Goal: Task Accomplishment & Management: Use online tool/utility

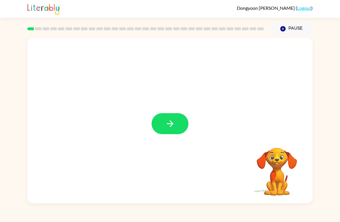
click at [167, 123] on icon "button" at bounding box center [170, 124] width 10 height 10
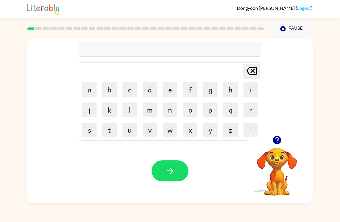
click at [177, 170] on button "button" at bounding box center [170, 171] width 37 height 21
click at [116, 89] on button "b" at bounding box center [109, 89] width 14 height 14
click at [195, 106] on button "o" at bounding box center [190, 110] width 14 height 14
click at [129, 109] on button "l" at bounding box center [130, 110] width 14 height 14
click at [250, 107] on button "r" at bounding box center [251, 110] width 14 height 14
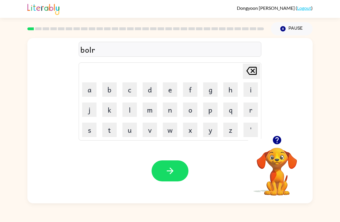
click at [185, 168] on button "button" at bounding box center [170, 171] width 37 height 21
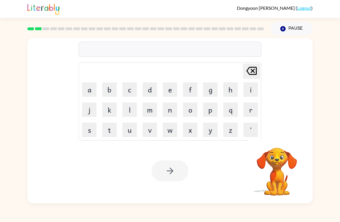
click at [279, 159] on video "Your browser must support playing .mp4 files to use Literably. Please try using…" at bounding box center [277, 168] width 58 height 58
click at [274, 150] on video "Your browser must support playing .mp4 files to use Literably. Please try using…" at bounding box center [277, 168] width 58 height 58
click at [277, 142] on icon "button" at bounding box center [277, 140] width 8 height 8
click at [131, 93] on button "c" at bounding box center [130, 89] width 14 height 14
click at [89, 85] on button "a" at bounding box center [89, 89] width 14 height 14
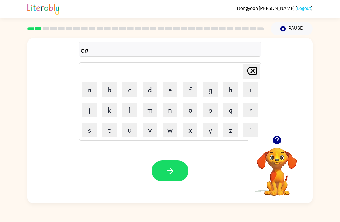
click at [131, 132] on button "u" at bounding box center [130, 130] width 14 height 14
click at [110, 130] on button "t" at bounding box center [109, 130] width 14 height 14
click at [260, 84] on td "i" at bounding box center [251, 90] width 20 height 20
click at [180, 159] on div "Your browser must support playing .mp4 files to use Literably. Please try using…" at bounding box center [169, 171] width 285 height 65
click at [168, 170] on icon "button" at bounding box center [170, 171] width 10 height 10
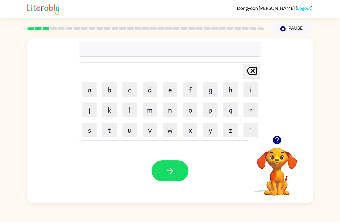
click at [132, 113] on button "l" at bounding box center [130, 110] width 14 height 14
click at [186, 109] on button "o" at bounding box center [190, 110] width 14 height 14
click at [110, 103] on button "k" at bounding box center [109, 110] width 14 height 14
click at [87, 91] on button "a" at bounding box center [89, 89] width 14 height 14
click at [246, 93] on button "i" at bounding box center [251, 89] width 14 height 14
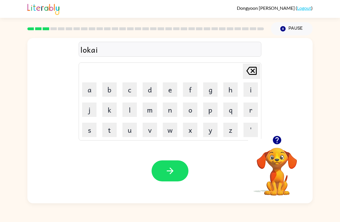
click at [112, 131] on button "t" at bounding box center [109, 130] width 14 height 14
click at [174, 161] on button "button" at bounding box center [170, 171] width 37 height 21
click at [112, 130] on button "t" at bounding box center [109, 130] width 14 height 14
click at [170, 131] on button "w" at bounding box center [170, 130] width 14 height 14
click at [252, 86] on button "i" at bounding box center [251, 89] width 14 height 14
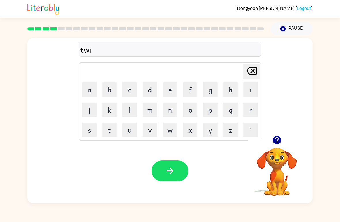
click at [173, 111] on button "n" at bounding box center [170, 110] width 14 height 14
click at [171, 167] on icon "button" at bounding box center [170, 171] width 10 height 10
click at [174, 106] on button "n" at bounding box center [170, 110] width 14 height 14
click at [169, 85] on button "e" at bounding box center [170, 89] width 14 height 14
click at [130, 129] on button "u" at bounding box center [130, 130] width 14 height 14
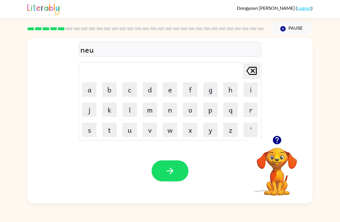
click at [129, 112] on button "l" at bounding box center [130, 110] width 14 height 14
click at [244, 87] on button "i" at bounding box center [251, 89] width 14 height 14
click at [173, 169] on icon "button" at bounding box center [170, 171] width 10 height 10
click at [278, 140] on icon "button" at bounding box center [277, 140] width 10 height 10
click at [111, 90] on button "b" at bounding box center [109, 89] width 14 height 14
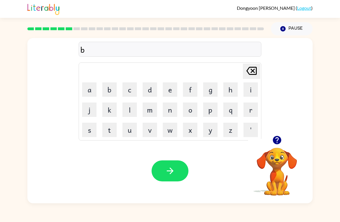
click at [249, 93] on button "i" at bounding box center [251, 89] width 14 height 14
click at [233, 86] on button "h" at bounding box center [230, 89] width 14 height 14
click at [254, 88] on button "i" at bounding box center [251, 89] width 14 height 14
click at [172, 114] on button "n" at bounding box center [170, 110] width 14 height 14
click at [147, 84] on button "d" at bounding box center [150, 89] width 14 height 14
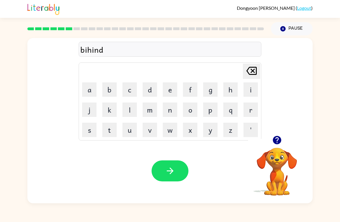
click at [167, 173] on icon "button" at bounding box center [170, 171] width 10 height 10
click at [111, 131] on button "t" at bounding box center [109, 130] width 14 height 14
click at [135, 105] on button "l" at bounding box center [130, 110] width 14 height 14
click at [254, 86] on button "i" at bounding box center [251, 89] width 14 height 14
click at [112, 112] on button "k" at bounding box center [109, 110] width 14 height 14
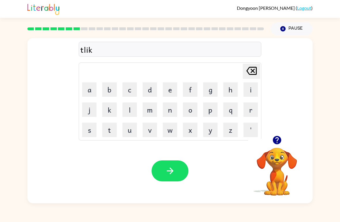
click at [249, 109] on button "r" at bounding box center [251, 110] width 14 height 14
click at [171, 169] on icon "button" at bounding box center [170, 171] width 7 height 7
click at [147, 112] on button "m" at bounding box center [150, 110] width 14 height 14
click at [250, 89] on button "i" at bounding box center [251, 89] width 14 height 14
click at [246, 106] on button "r" at bounding box center [251, 110] width 14 height 14
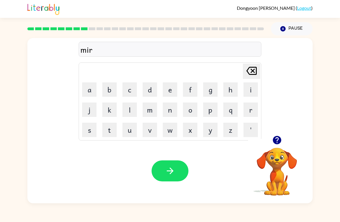
click at [132, 86] on button "c" at bounding box center [130, 89] width 14 height 14
click at [192, 108] on button "o" at bounding box center [190, 110] width 14 height 14
click at [255, 101] on td "r" at bounding box center [251, 110] width 20 height 20
click at [253, 106] on button "r" at bounding box center [251, 110] width 14 height 14
click at [178, 166] on button "button" at bounding box center [170, 171] width 37 height 21
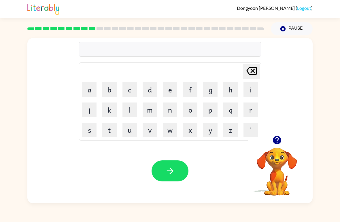
click at [169, 111] on button "n" at bounding box center [170, 110] width 14 height 14
click at [249, 92] on button "i" at bounding box center [251, 89] width 14 height 14
click at [149, 108] on button "m" at bounding box center [150, 110] width 14 height 14
click at [111, 88] on button "b" at bounding box center [109, 89] width 14 height 14
click at [187, 109] on button "o" at bounding box center [190, 110] width 14 height 14
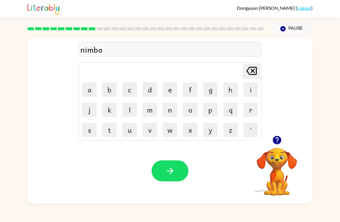
click at [134, 108] on button "l" at bounding box center [130, 110] width 14 height 14
click at [172, 171] on icon "button" at bounding box center [170, 171] width 7 height 7
click at [278, 134] on button "button" at bounding box center [277, 140] width 15 height 15
click at [87, 83] on button "a" at bounding box center [89, 89] width 14 height 14
click at [172, 108] on button "n" at bounding box center [170, 110] width 14 height 14
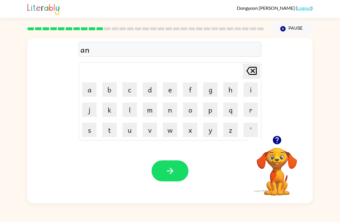
click at [194, 88] on button "f" at bounding box center [190, 89] width 14 height 14
click at [190, 110] on button "o" at bounding box center [190, 110] width 14 height 14
click at [126, 109] on button "l" at bounding box center [130, 110] width 14 height 14
click at [151, 87] on button "d" at bounding box center [150, 89] width 14 height 14
click at [177, 166] on button "button" at bounding box center [170, 171] width 37 height 21
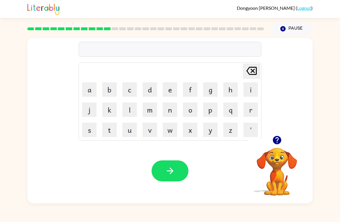
click at [115, 131] on button "t" at bounding box center [109, 130] width 14 height 14
click at [226, 86] on button "h" at bounding box center [230, 89] width 14 height 14
click at [187, 112] on button "o" at bounding box center [190, 110] width 14 height 14
click at [110, 127] on button "t" at bounding box center [109, 130] width 14 height 14
click at [178, 166] on button "button" at bounding box center [170, 171] width 37 height 21
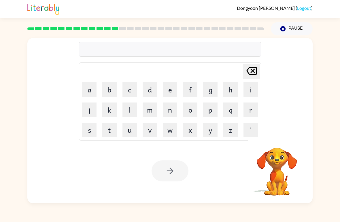
click at [116, 92] on button "b" at bounding box center [109, 89] width 14 height 14
click at [171, 89] on button "e" at bounding box center [170, 89] width 14 height 14
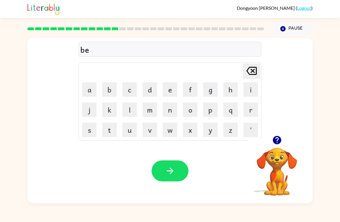
click at [153, 91] on button "d" at bounding box center [150, 89] width 14 height 14
click at [111, 133] on button "t" at bounding box center [109, 130] width 14 height 14
click at [251, 87] on button "i" at bounding box center [251, 89] width 14 height 14
click at [150, 109] on button "m" at bounding box center [150, 110] width 14 height 14
click at [170, 89] on button "e" at bounding box center [170, 89] width 14 height 14
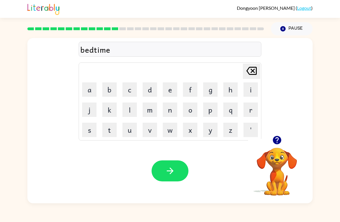
click at [173, 165] on button "button" at bounding box center [170, 171] width 37 height 21
click at [190, 97] on button "f" at bounding box center [190, 89] width 14 height 14
click at [253, 91] on button "i" at bounding box center [251, 89] width 14 height 14
click at [173, 112] on button "n" at bounding box center [170, 110] width 14 height 14
click at [148, 93] on button "d" at bounding box center [150, 89] width 14 height 14
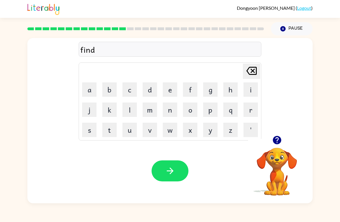
click at [172, 109] on button "n" at bounding box center [170, 110] width 14 height 14
click at [251, 86] on button "i" at bounding box center [251, 89] width 14 height 14
click at [120, 93] on td "c" at bounding box center [130, 90] width 20 height 20
click at [132, 91] on button "c" at bounding box center [130, 89] width 14 height 14
click at [168, 92] on button "e" at bounding box center [170, 89] width 14 height 14
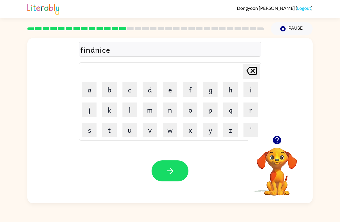
click at [163, 171] on button "button" at bounding box center [170, 171] width 37 height 21
click at [155, 90] on button "d" at bounding box center [150, 89] width 14 height 14
click at [133, 111] on button "l" at bounding box center [130, 110] width 14 height 14
click at [134, 108] on button "l" at bounding box center [130, 110] width 14 height 14
click at [90, 89] on button "a" at bounding box center [89, 89] width 14 height 14
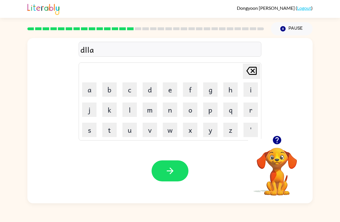
click at [248, 93] on button "i" at bounding box center [251, 89] width 14 height 14
click at [182, 172] on button "button" at bounding box center [170, 171] width 37 height 21
click at [114, 130] on button "t" at bounding box center [109, 130] width 14 height 14
click at [129, 114] on button "l" at bounding box center [130, 110] width 14 height 14
click at [192, 111] on button "o" at bounding box center [190, 110] width 14 height 14
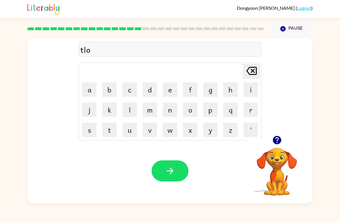
click at [149, 109] on button "m" at bounding box center [150, 110] width 14 height 14
click at [165, 168] on icon "button" at bounding box center [170, 171] width 10 height 10
click at [89, 135] on button "s" at bounding box center [89, 130] width 14 height 14
click at [175, 90] on button "e" at bounding box center [170, 89] width 14 height 14
click at [132, 127] on button "u" at bounding box center [130, 130] width 14 height 14
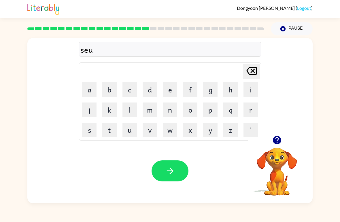
click at [245, 67] on icon "[PERSON_NAME] last character input" at bounding box center [252, 71] width 14 height 14
click at [108, 131] on button "t" at bounding box center [109, 130] width 14 height 14
click at [173, 172] on icon "button" at bounding box center [170, 171] width 7 height 7
click at [116, 96] on button "b" at bounding box center [109, 89] width 14 height 14
click at [134, 112] on button "l" at bounding box center [130, 110] width 14 height 14
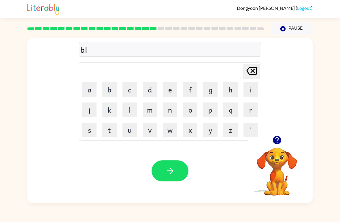
click at [252, 88] on button "i" at bounding box center [251, 89] width 14 height 14
click at [152, 114] on button "m" at bounding box center [150, 110] width 14 height 14
click at [252, 91] on button "i" at bounding box center [251, 89] width 14 height 14
click at [171, 112] on button "n" at bounding box center [170, 110] width 14 height 14
click at [213, 89] on button "g" at bounding box center [210, 89] width 14 height 14
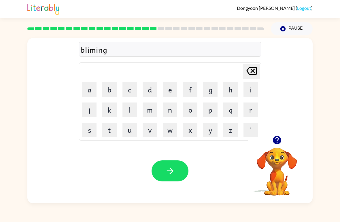
click at [167, 163] on button "button" at bounding box center [170, 171] width 37 height 21
click at [276, 137] on icon "button" at bounding box center [277, 140] width 8 height 8
click at [212, 110] on button "p" at bounding box center [210, 110] width 14 height 14
click at [134, 112] on button "l" at bounding box center [130, 110] width 14 height 14
click at [88, 90] on button "a" at bounding box center [89, 89] width 14 height 14
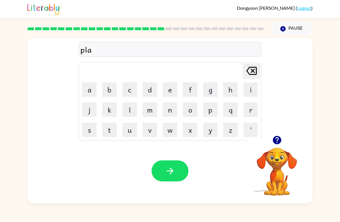
click at [86, 127] on button "s" at bounding box center [89, 130] width 14 height 14
click at [114, 132] on button "t" at bounding box center [109, 130] width 14 height 14
click at [250, 89] on button "i" at bounding box center [251, 89] width 14 height 14
click at [115, 109] on button "k" at bounding box center [109, 110] width 14 height 14
click at [177, 161] on button "button" at bounding box center [170, 171] width 37 height 21
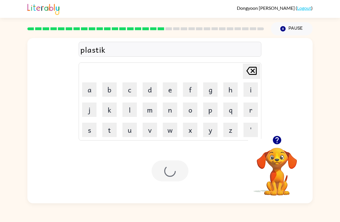
click at [274, 138] on icon "button" at bounding box center [277, 140] width 8 height 8
click at [278, 165] on video "Your browser must support playing .mp4 files to use Literably. Please try using…" at bounding box center [277, 168] width 58 height 58
click at [282, 152] on video "Your browser must support playing .mp4 files to use Literably. Please try using…" at bounding box center [277, 168] width 58 height 58
click at [173, 166] on div at bounding box center [170, 171] width 37 height 21
click at [167, 172] on div at bounding box center [170, 171] width 37 height 21
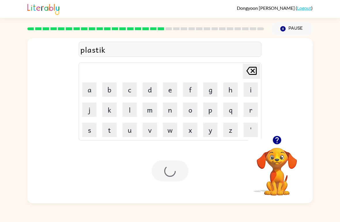
click at [113, 55] on div "plastik" at bounding box center [169, 50] width 179 height 12
click at [181, 171] on div at bounding box center [170, 171] width 37 height 21
click at [151, 89] on button "d" at bounding box center [150, 89] width 14 height 14
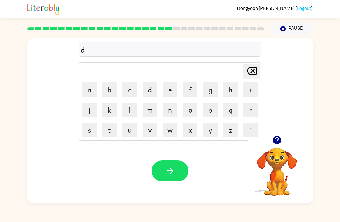
click at [249, 92] on button "i" at bounding box center [251, 89] width 14 height 14
click at [93, 131] on button "s" at bounding box center [89, 130] width 14 height 14
click at [207, 112] on button "p" at bounding box center [210, 110] width 14 height 14
click at [132, 113] on button "l" at bounding box center [130, 110] width 14 height 14
click at [86, 89] on button "a" at bounding box center [89, 89] width 14 height 14
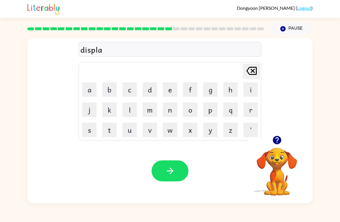
click at [213, 131] on button "y" at bounding box center [210, 130] width 14 height 14
click at [165, 174] on icon "button" at bounding box center [170, 171] width 10 height 10
click at [155, 88] on button "d" at bounding box center [150, 89] width 14 height 14
click at [135, 127] on button "u" at bounding box center [130, 130] width 14 height 14
click at [93, 128] on button "s" at bounding box center [89, 130] width 14 height 14
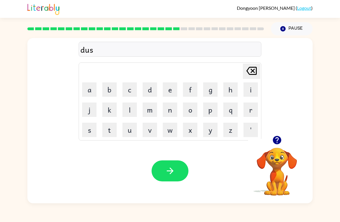
click at [110, 135] on button "t" at bounding box center [109, 130] width 14 height 14
click at [251, 89] on button "i" at bounding box center [251, 89] width 14 height 14
click at [112, 130] on button "t" at bounding box center [109, 130] width 14 height 14
click at [181, 171] on button "button" at bounding box center [170, 171] width 37 height 21
click at [91, 131] on button "s" at bounding box center [89, 130] width 14 height 14
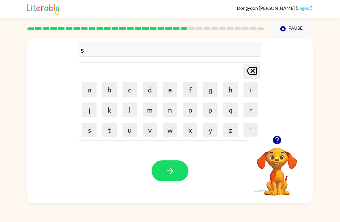
click at [127, 134] on button "u" at bounding box center [130, 130] width 14 height 14
click at [114, 130] on button "t" at bounding box center [109, 130] width 14 height 14
click at [208, 114] on button "p" at bounding box center [210, 110] width 14 height 14
click at [245, 93] on button "i" at bounding box center [251, 89] width 14 height 14
click at [152, 84] on button "d" at bounding box center [150, 89] width 14 height 14
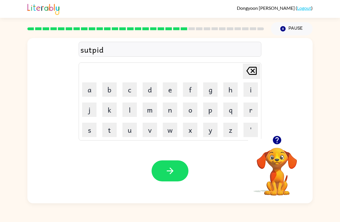
click at [175, 171] on icon "button" at bounding box center [170, 171] width 10 height 10
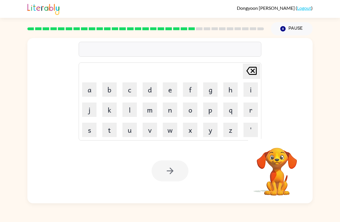
click at [174, 165] on div at bounding box center [170, 171] width 37 height 21
click at [89, 89] on button "a" at bounding box center [89, 89] width 14 height 14
click at [134, 87] on button "c" at bounding box center [130, 89] width 14 height 14
click at [155, 93] on button "d" at bounding box center [150, 89] width 14 height 14
click at [170, 87] on button "e" at bounding box center [170, 89] width 14 height 14
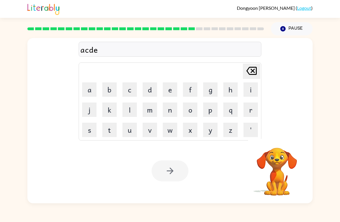
click at [191, 92] on button "f" at bounding box center [190, 89] width 14 height 14
click at [210, 89] on button "g" at bounding box center [210, 89] width 14 height 14
click at [227, 90] on button "h" at bounding box center [230, 89] width 14 height 14
click at [244, 90] on button "i" at bounding box center [251, 89] width 14 height 14
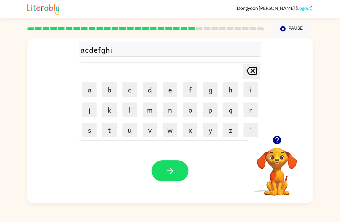
click at [253, 78] on icon "[PERSON_NAME] last character input" at bounding box center [252, 71] width 14 height 14
click at [248, 74] on icon at bounding box center [251, 71] width 10 height 8
click at [249, 74] on icon at bounding box center [251, 71] width 10 height 8
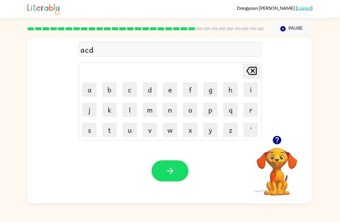
click at [249, 74] on icon at bounding box center [251, 71] width 10 height 8
click at [249, 76] on icon "[PERSON_NAME] last character input" at bounding box center [252, 71] width 14 height 14
click at [248, 74] on icon "[PERSON_NAME] last character input" at bounding box center [252, 71] width 14 height 14
click at [239, 76] on td "[PERSON_NAME] last character input" at bounding box center [170, 71] width 181 height 16
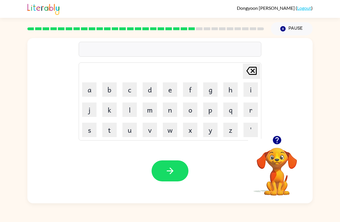
click at [254, 109] on button "r" at bounding box center [251, 110] width 14 height 14
click at [256, 86] on button "i" at bounding box center [251, 89] width 14 height 14
click at [176, 103] on button "n" at bounding box center [170, 110] width 14 height 14
click at [251, 72] on icon "[PERSON_NAME] last character input" at bounding box center [252, 71] width 14 height 14
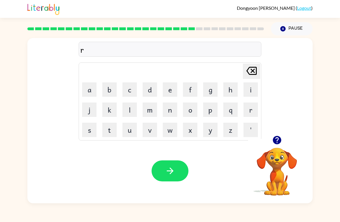
click at [91, 93] on button "a" at bounding box center [89, 89] width 14 height 14
click at [251, 89] on button "i" at bounding box center [251, 89] width 14 height 14
click at [174, 107] on button "n" at bounding box center [170, 110] width 14 height 14
click at [131, 91] on button "c" at bounding box center [130, 89] width 14 height 14
click at [188, 108] on button "o" at bounding box center [190, 110] width 14 height 14
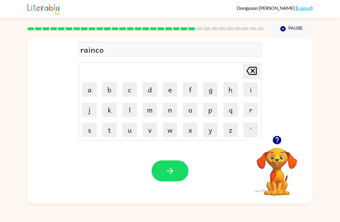
click at [109, 129] on button "t" at bounding box center [109, 130] width 14 height 14
click at [168, 90] on button "e" at bounding box center [170, 89] width 14 height 14
click at [175, 172] on icon "button" at bounding box center [170, 171] width 10 height 10
click at [276, 140] on icon "button" at bounding box center [277, 140] width 8 height 8
click at [153, 114] on button "m" at bounding box center [150, 110] width 14 height 14
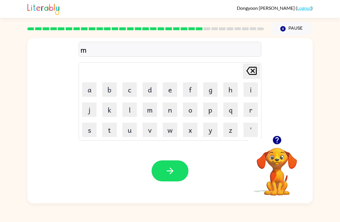
click at [128, 134] on button "u" at bounding box center [130, 130] width 14 height 14
click at [109, 115] on button "k" at bounding box center [109, 110] width 14 height 14
click at [129, 108] on button "l" at bounding box center [130, 110] width 14 height 14
click at [168, 168] on icon "button" at bounding box center [170, 171] width 10 height 10
click at [152, 92] on button "d" at bounding box center [150, 89] width 14 height 14
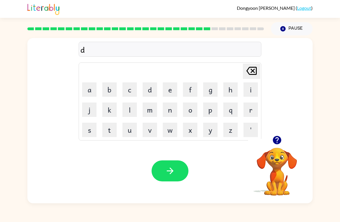
click at [170, 93] on button "e" at bounding box center [170, 89] width 14 height 14
click at [172, 110] on button "n" at bounding box center [170, 110] width 14 height 14
click at [127, 86] on button "c" at bounding box center [130, 89] width 14 height 14
click at [170, 92] on button "e" at bounding box center [170, 89] width 14 height 14
click at [249, 94] on button "i" at bounding box center [251, 89] width 14 height 14
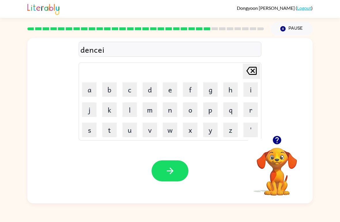
click at [175, 113] on button "n" at bounding box center [170, 110] width 14 height 14
click at [210, 87] on button "g" at bounding box center [210, 89] width 14 height 14
click at [178, 170] on button "button" at bounding box center [170, 171] width 37 height 21
click at [277, 140] on icon "button" at bounding box center [277, 140] width 10 height 10
click at [283, 136] on button "button" at bounding box center [277, 140] width 15 height 15
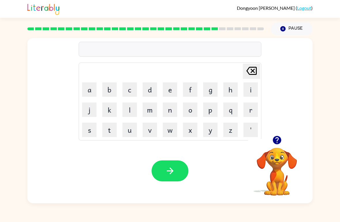
click at [213, 91] on button "g" at bounding box center [210, 89] width 14 height 14
click at [112, 86] on button "b" at bounding box center [109, 89] width 14 height 14
click at [129, 109] on button "l" at bounding box center [130, 110] width 14 height 14
click at [250, 92] on button "i" at bounding box center [251, 89] width 14 height 14
click at [172, 107] on button "n" at bounding box center [170, 110] width 14 height 14
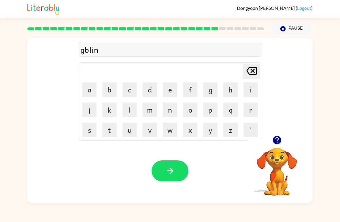
click at [176, 165] on button "button" at bounding box center [170, 171] width 37 height 21
click at [274, 136] on icon "button" at bounding box center [277, 140] width 10 height 10
click at [148, 92] on button "d" at bounding box center [150, 89] width 14 height 14
click at [136, 131] on button "u" at bounding box center [130, 130] width 14 height 14
click at [152, 114] on button "m" at bounding box center [150, 110] width 14 height 14
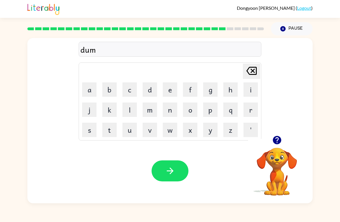
click at [108, 131] on button "t" at bounding box center [109, 130] width 14 height 14
click at [253, 89] on button "i" at bounding box center [251, 89] width 14 height 14
click at [170, 110] on button "n" at bounding box center [170, 110] width 14 height 14
click at [109, 133] on button "t" at bounding box center [109, 130] width 14 height 14
click at [186, 168] on button "button" at bounding box center [170, 171] width 37 height 21
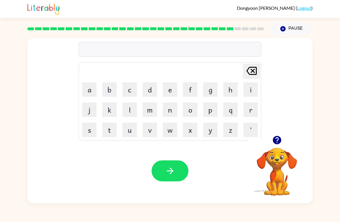
click at [92, 129] on button "s" at bounding box center [89, 130] width 14 height 14
click at [111, 129] on button "t" at bounding box center [109, 130] width 14 height 14
click at [283, 140] on button "button" at bounding box center [277, 140] width 15 height 15
click at [286, 144] on video "Your browser must support playing .mp4 files to use Literably. Please try using…" at bounding box center [277, 168] width 58 height 58
click at [281, 156] on video "Your browser must support playing .mp4 files to use Literably. Please try using…" at bounding box center [277, 168] width 58 height 58
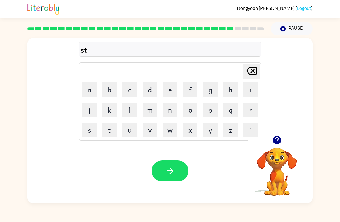
click at [135, 107] on button "l" at bounding box center [130, 110] width 14 height 14
click at [90, 93] on button "a" at bounding box center [89, 89] width 14 height 14
click at [251, 92] on button "i" at bounding box center [251, 89] width 14 height 14
click at [173, 108] on button "n" at bounding box center [170, 110] width 14 height 14
click at [171, 176] on icon "button" at bounding box center [170, 171] width 10 height 10
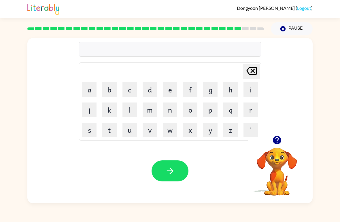
click at [92, 130] on button "s" at bounding box center [89, 130] width 14 height 14
click at [228, 87] on button "h" at bounding box center [230, 89] width 14 height 14
click at [255, 88] on button "i" at bounding box center [251, 89] width 14 height 14
click at [216, 104] on button "p" at bounding box center [210, 110] width 14 height 14
click at [175, 174] on button "button" at bounding box center [170, 171] width 37 height 21
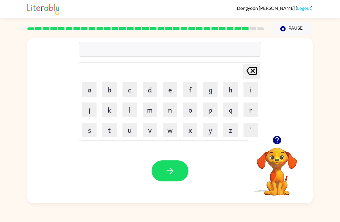
click at [109, 108] on button "k" at bounding box center [109, 110] width 14 height 14
click at [249, 71] on icon "[PERSON_NAME] last character input" at bounding box center [252, 71] width 14 height 14
click at [88, 90] on button "a" at bounding box center [89, 89] width 14 height 14
click at [107, 110] on button "k" at bounding box center [109, 110] width 14 height 14
click at [90, 129] on button "s" at bounding box center [89, 130] width 14 height 14
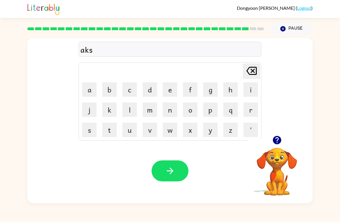
click at [229, 90] on button "h" at bounding box center [230, 89] width 14 height 14
click at [111, 127] on button "t" at bounding box center [109, 130] width 14 height 14
click at [172, 178] on button "button" at bounding box center [170, 171] width 37 height 21
click at [83, 116] on button "j" at bounding box center [89, 110] width 14 height 14
click at [128, 132] on button "u" at bounding box center [130, 130] width 14 height 14
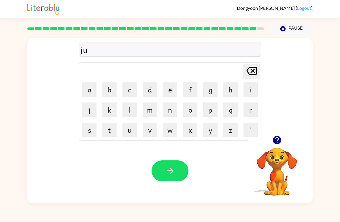
click at [113, 87] on button "b" at bounding box center [109, 89] width 14 height 14
click at [129, 115] on button "l" at bounding box center [130, 110] width 14 height 14
click at [248, 92] on button "i" at bounding box center [251, 89] width 14 height 14
click at [105, 136] on button "t" at bounding box center [109, 130] width 14 height 14
click at [160, 166] on button "button" at bounding box center [170, 171] width 37 height 21
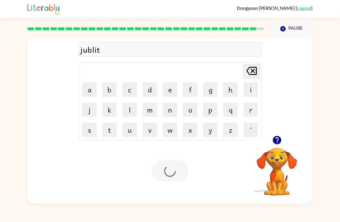
click at [176, 165] on div at bounding box center [170, 171] width 37 height 21
click at [170, 168] on div at bounding box center [170, 171] width 37 height 21
